Goal: Obtain resource: Obtain resource

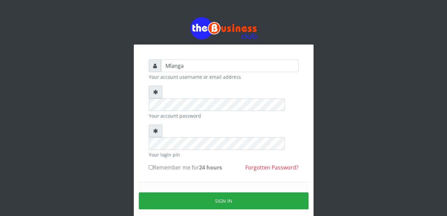
click at [91, 145] on div "Mlanga Your account username or email address Your account password Your login …" at bounding box center [223, 132] width 379 height 265
click at [109, 160] on div "Mlanga Your account username or email address Your account password Your login …" at bounding box center [223, 132] width 379 height 265
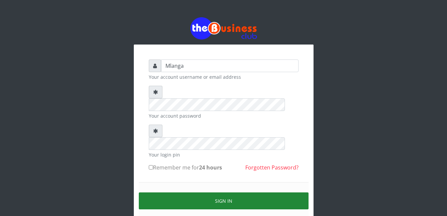
click at [239, 193] on button "Sign in" at bounding box center [224, 201] width 170 height 17
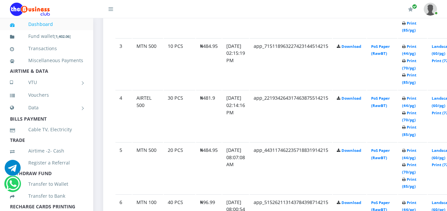
scroll to position [492, 0]
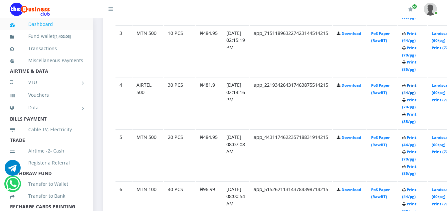
click at [416, 89] on link "Print (44/pg)" at bounding box center [409, 89] width 14 height 12
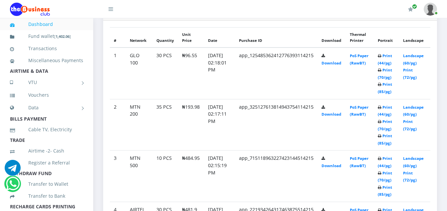
scroll to position [373, 0]
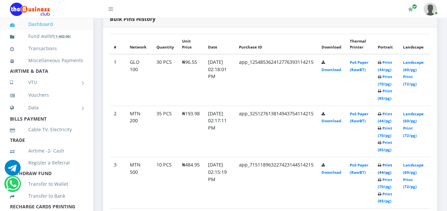
click at [378, 163] on link "Print (44/pg)" at bounding box center [385, 169] width 14 height 12
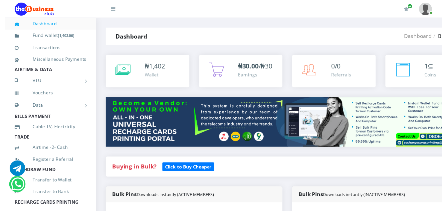
scroll to position [372, 0]
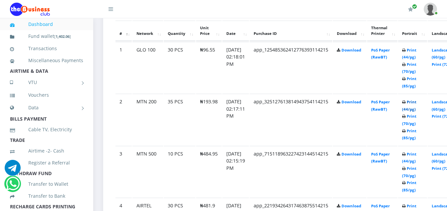
click at [416, 103] on link "Print (44/pg)" at bounding box center [409, 105] width 14 height 12
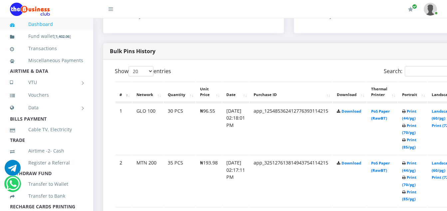
scroll to position [306, 0]
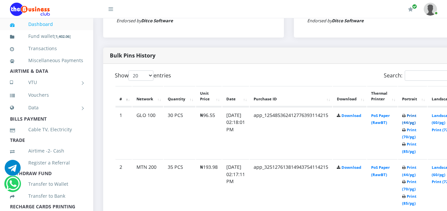
click at [416, 116] on link "Print (44/pg)" at bounding box center [409, 119] width 14 height 12
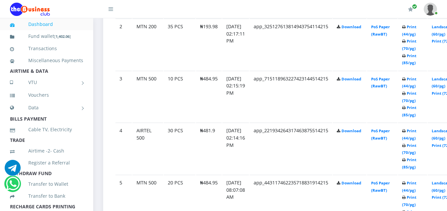
scroll to position [452, 0]
